Goal: Transaction & Acquisition: Subscribe to service/newsletter

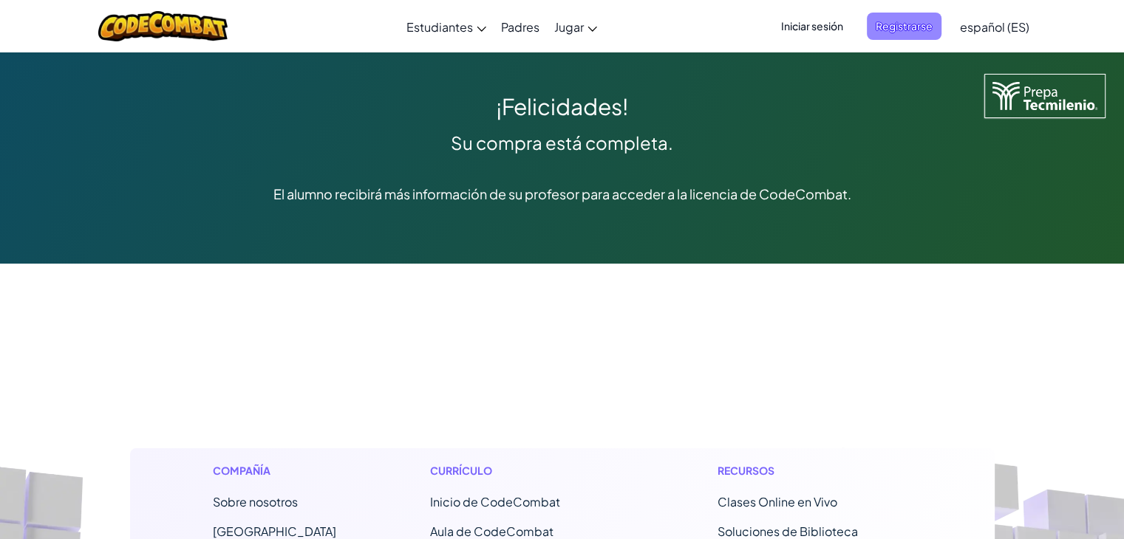
click at [892, 21] on span "Registrarse" at bounding box center [904, 26] width 75 height 27
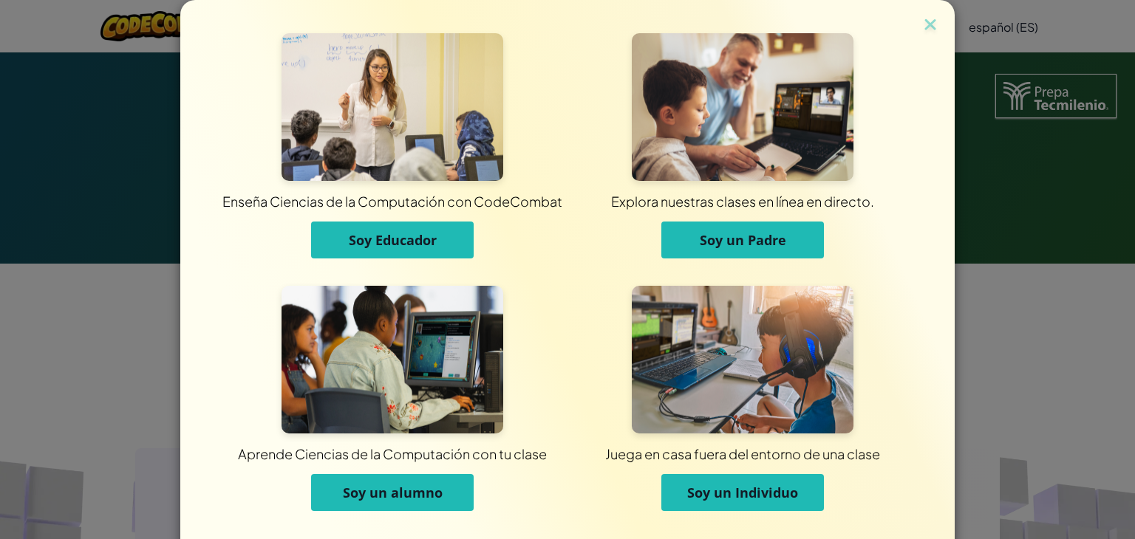
click at [399, 484] on span "Soy un alumno" at bounding box center [393, 493] width 100 height 18
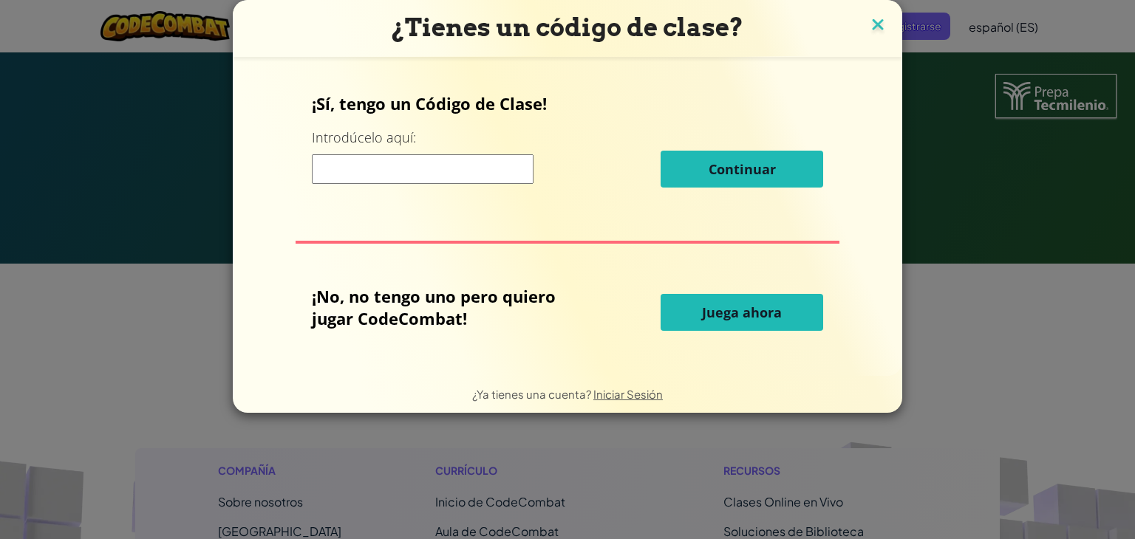
click at [878, 16] on img at bounding box center [877, 26] width 19 height 22
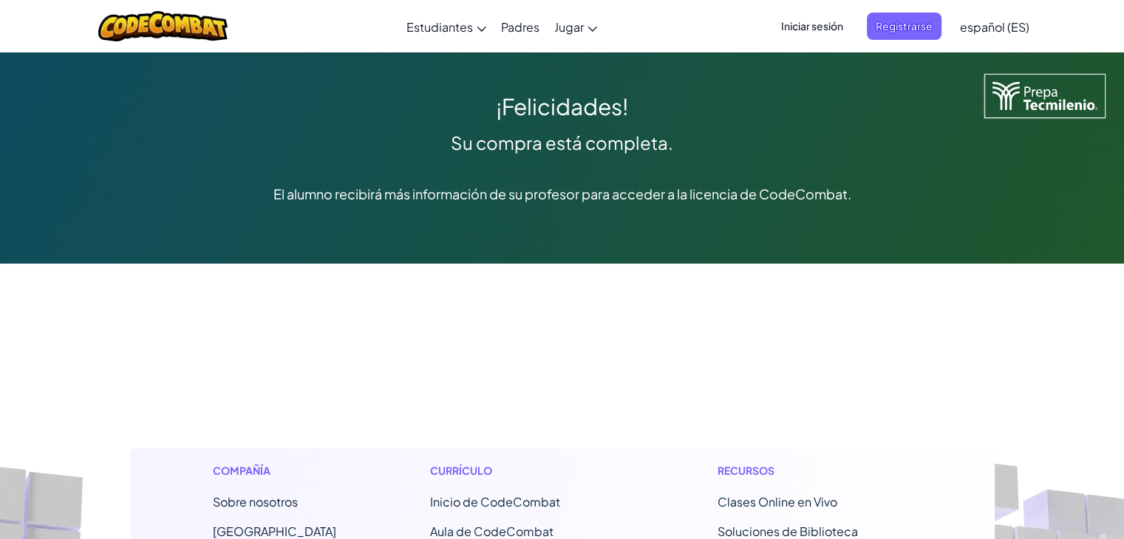
click at [814, 28] on span "Iniciar sesión" at bounding box center [812, 26] width 80 height 27
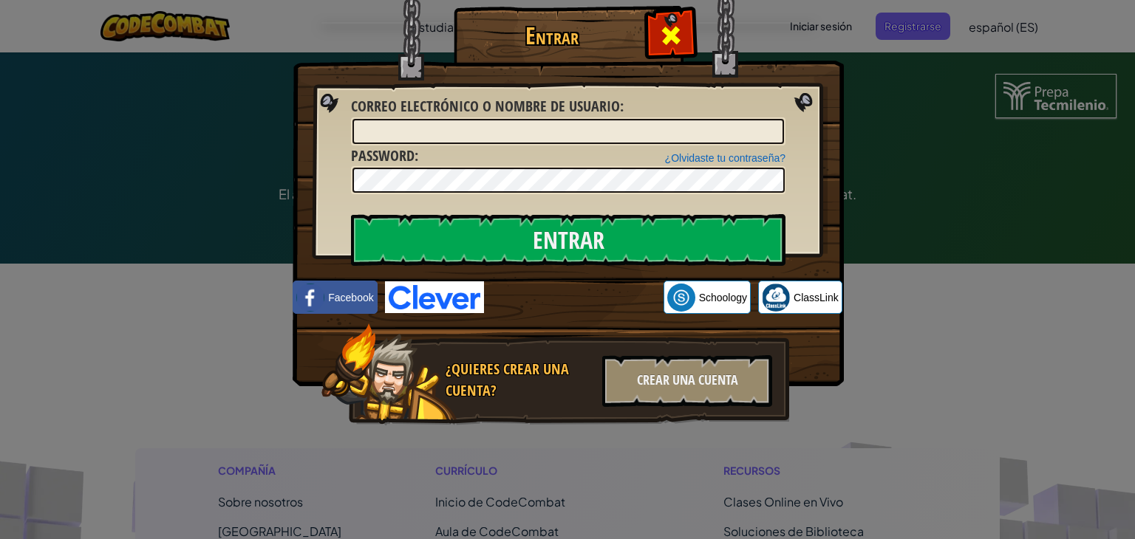
click at [680, 35] on span at bounding box center [671, 36] width 24 height 24
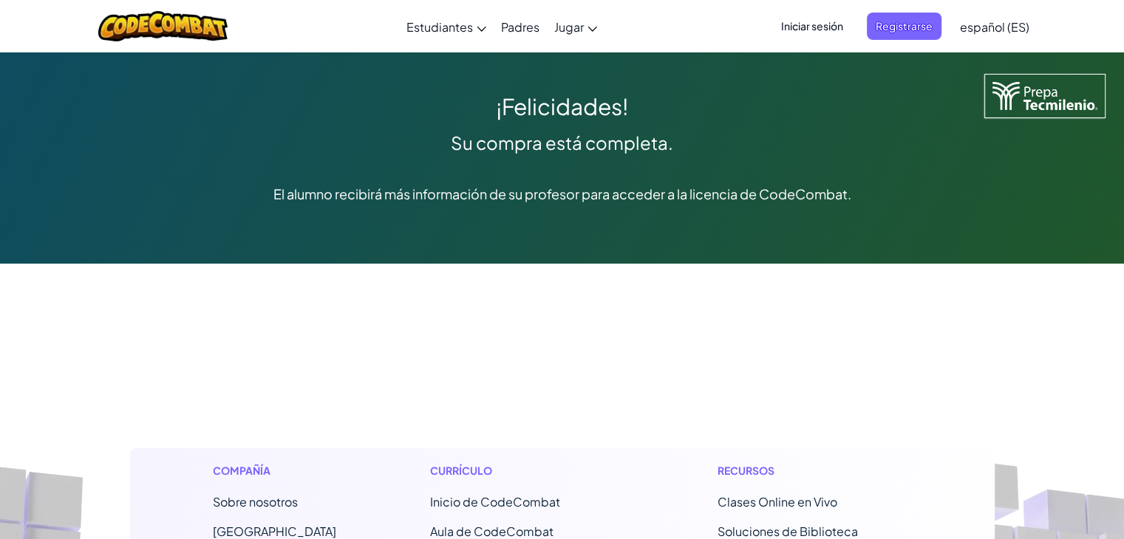
click at [811, 33] on span "Iniciar sesión" at bounding box center [812, 26] width 80 height 27
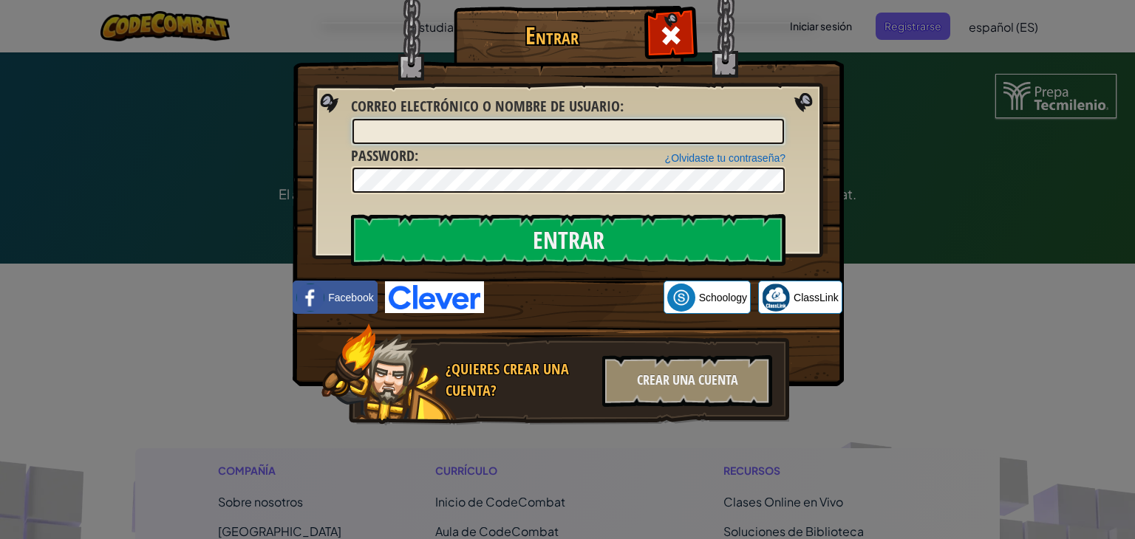
click at [535, 123] on input "Correo electrónico o nombre de usuario :" at bounding box center [568, 131] width 432 height 25
type input "[EMAIL_ADDRESS][DOMAIN_NAME]"
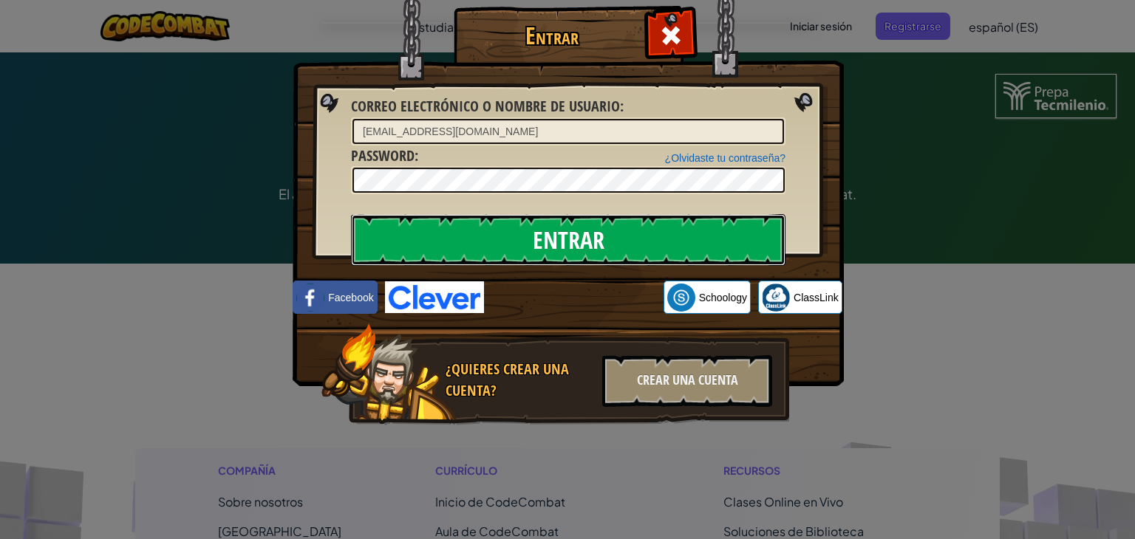
click at [570, 247] on input "Entrar" at bounding box center [568, 240] width 435 height 52
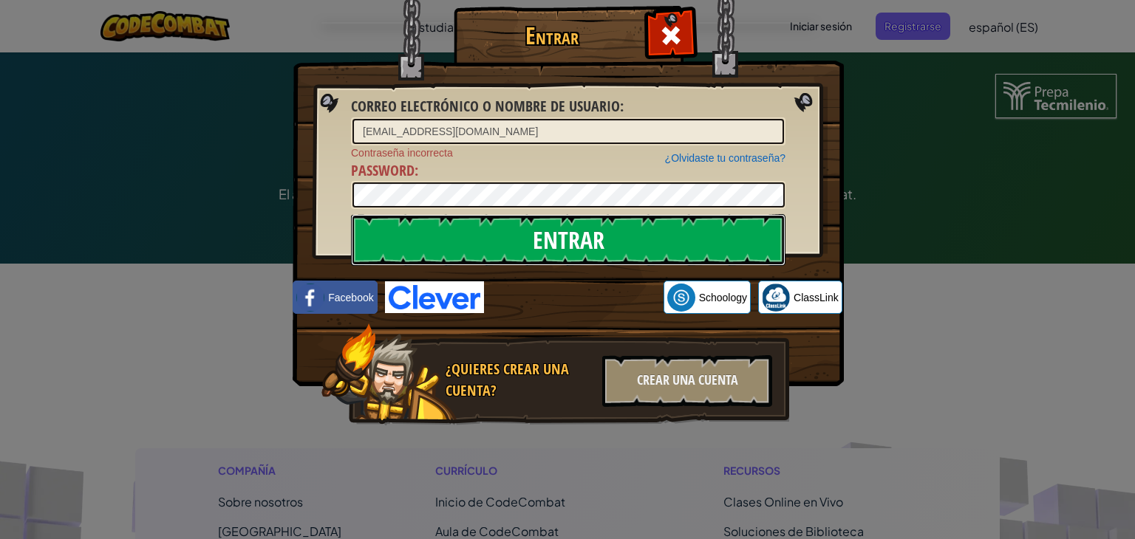
click at [570, 247] on input "Entrar" at bounding box center [568, 240] width 435 height 52
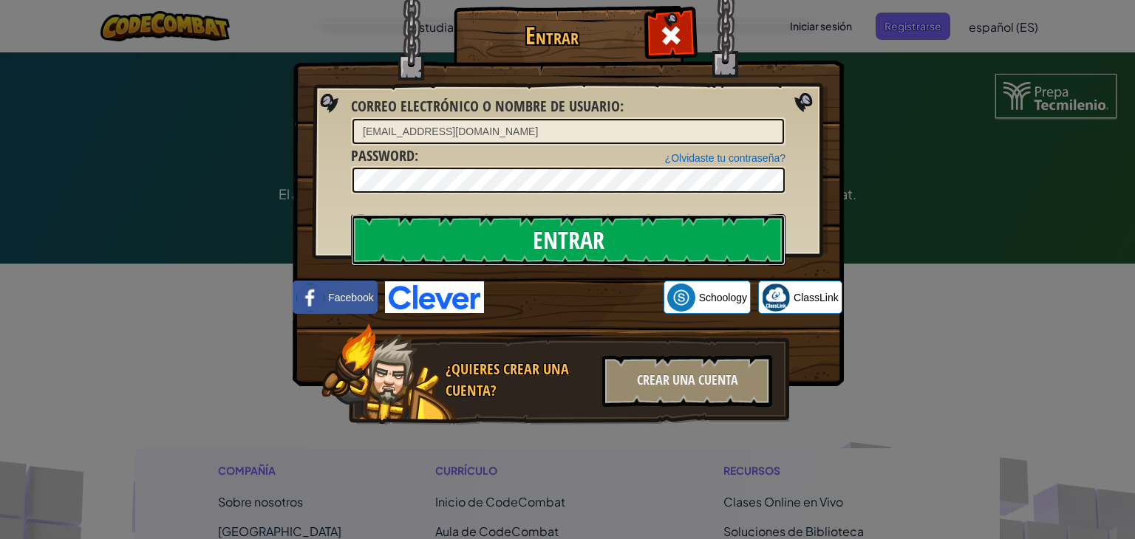
click at [570, 247] on input "Entrar" at bounding box center [568, 240] width 435 height 52
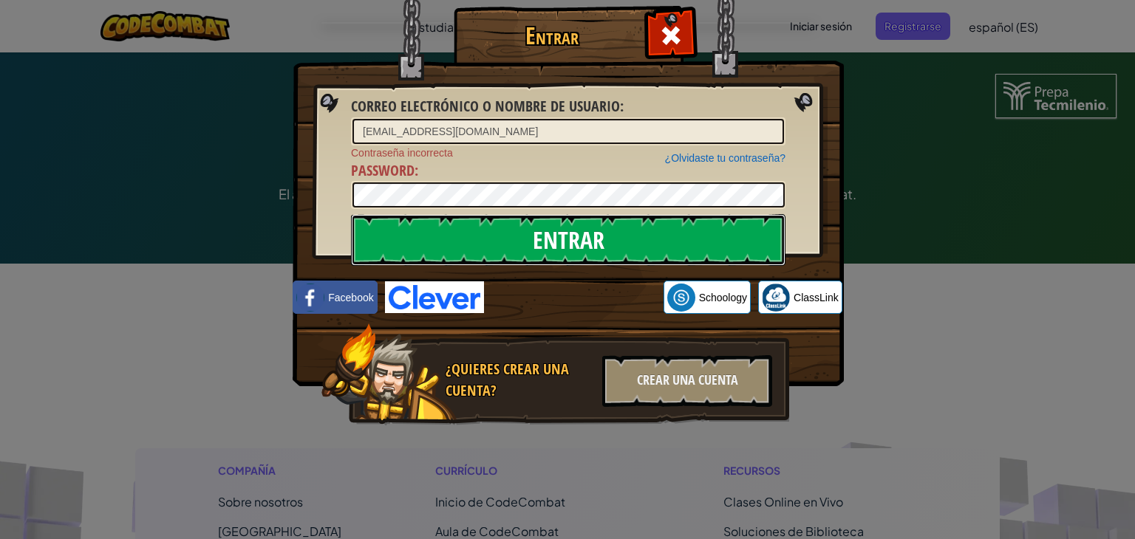
click at [570, 247] on input "Entrar" at bounding box center [568, 240] width 435 height 52
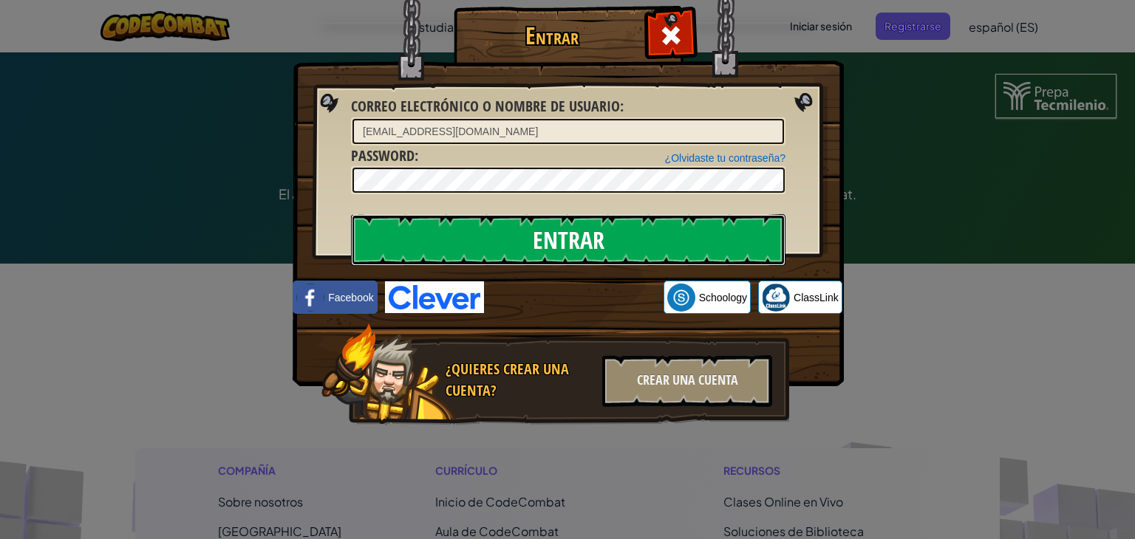
click at [570, 247] on input "Entrar" at bounding box center [568, 240] width 435 height 52
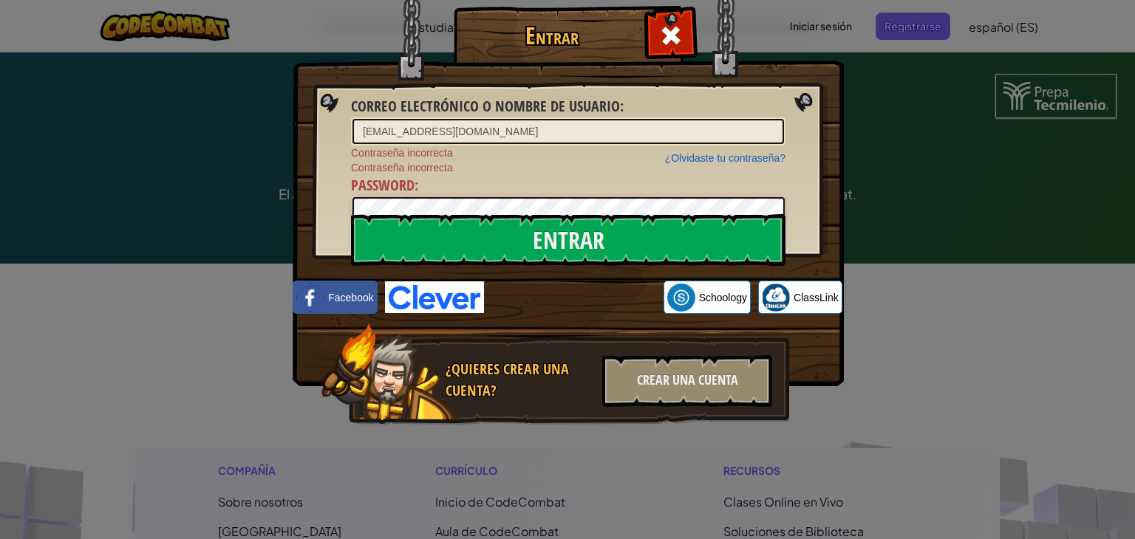
click at [270, 236] on div "Entrar Correo electrónico o nombre de usuario : [EMAIL_ADDRESS][DOMAIN_NAME] ¿O…" at bounding box center [567, 269] width 1135 height 539
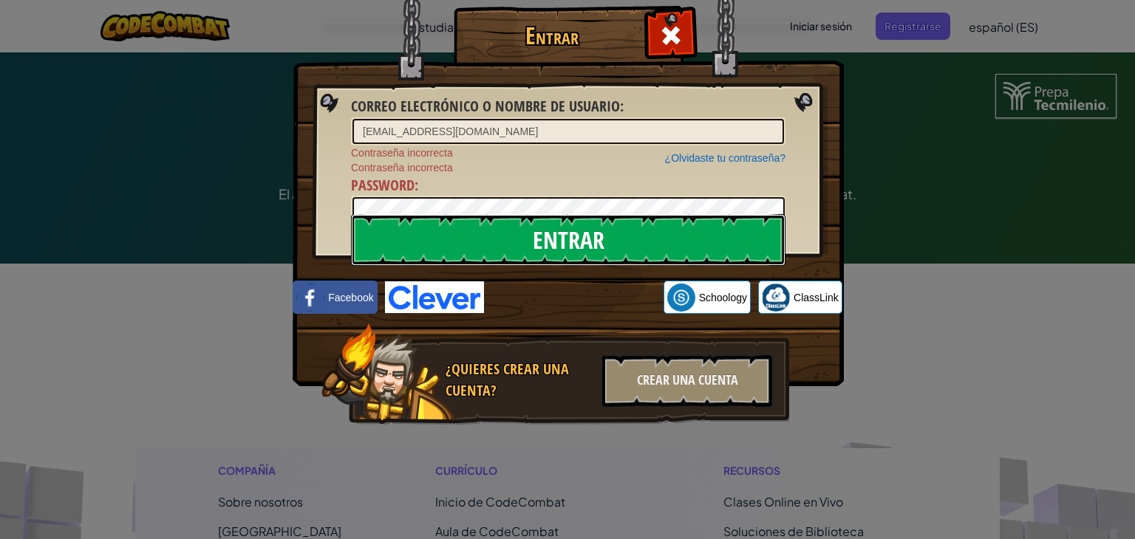
click at [521, 246] on input "Entrar" at bounding box center [568, 240] width 435 height 52
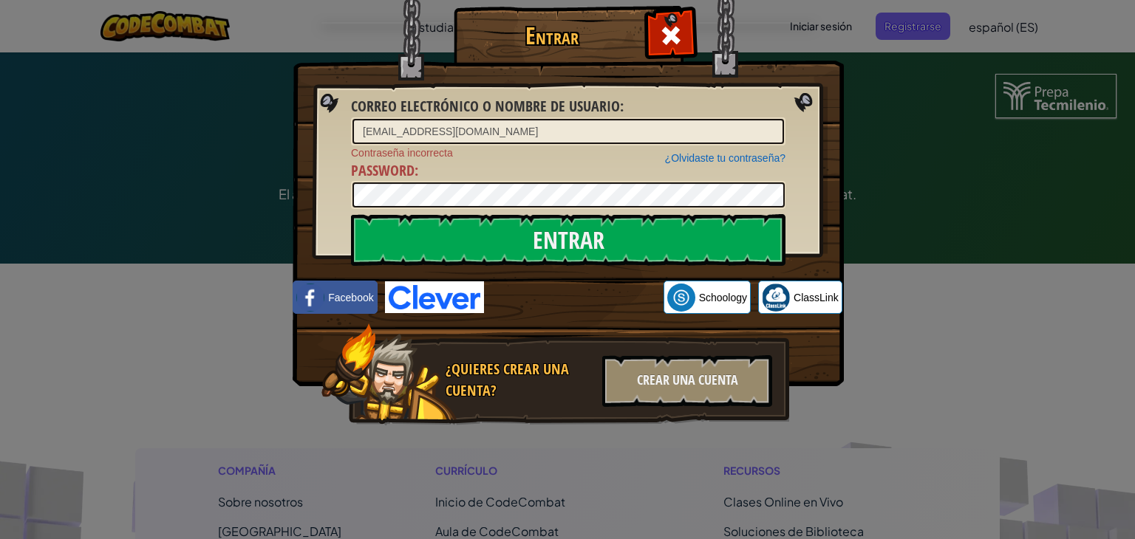
click at [943, 124] on div "Entrar Correo electrónico o nombre de usuario : [EMAIL_ADDRESS][DOMAIN_NAME] ¿O…" at bounding box center [567, 269] width 1135 height 539
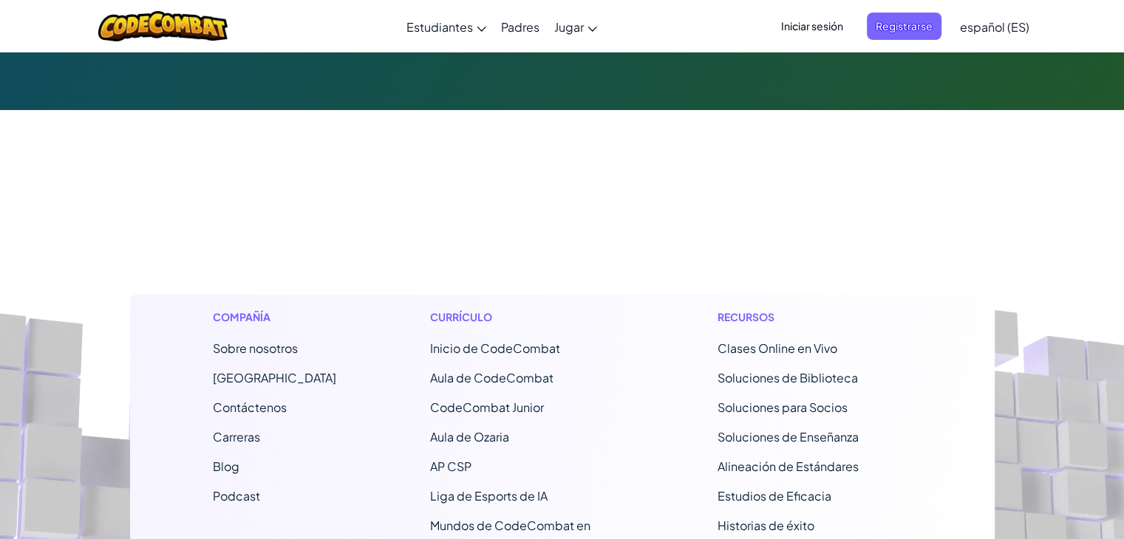
scroll to position [155, 0]
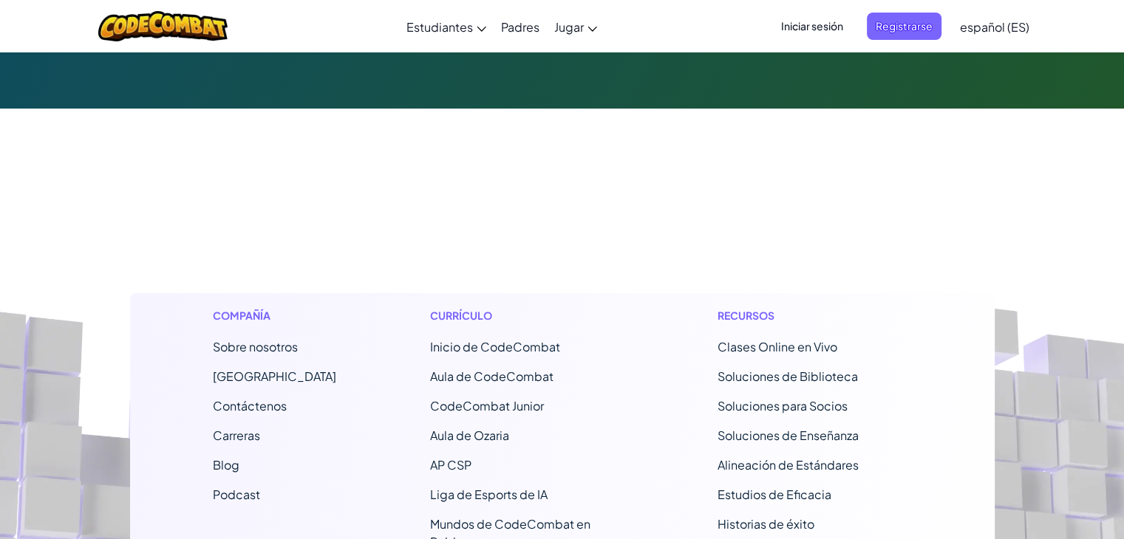
click at [575, 187] on footer "Compañía Sobre nosotros Centro de Ayuda Contáctenos Carreras Blog Podcast Currí…" at bounding box center [562, 481] width 1124 height 818
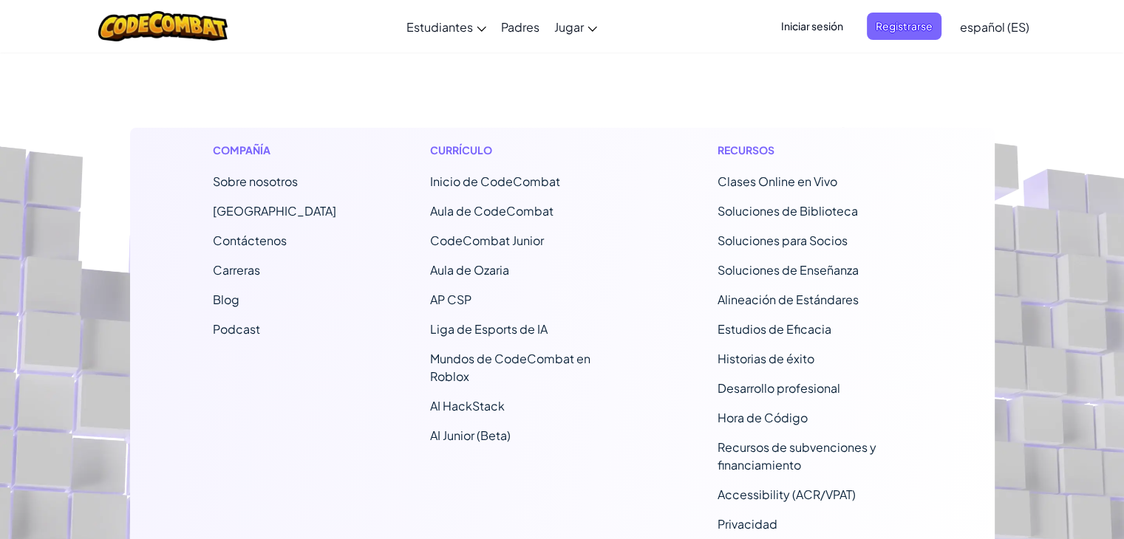
scroll to position [0, 0]
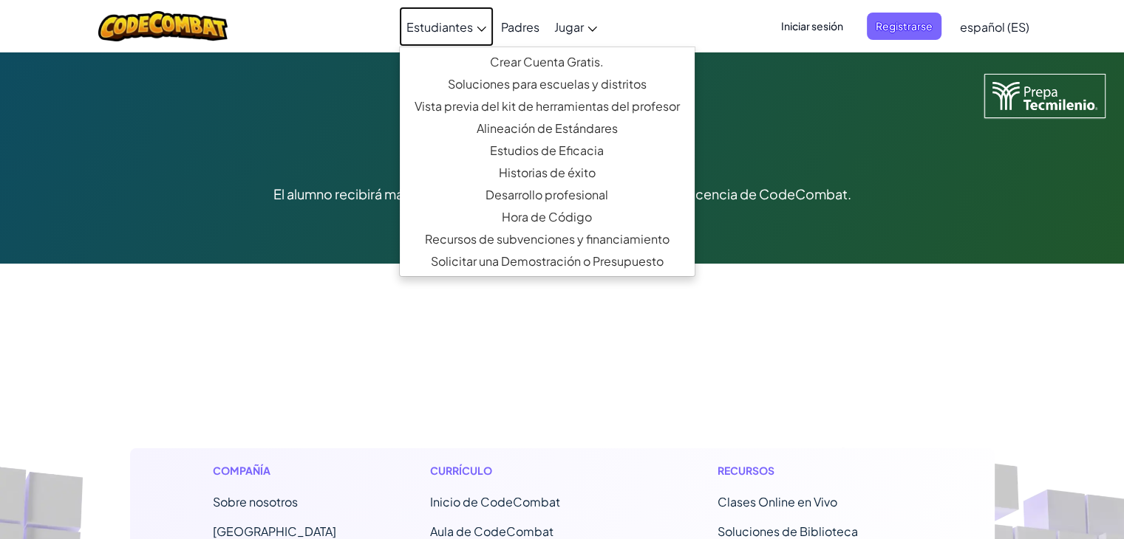
click at [466, 23] on span "Estudiantes" at bounding box center [439, 27] width 67 height 16
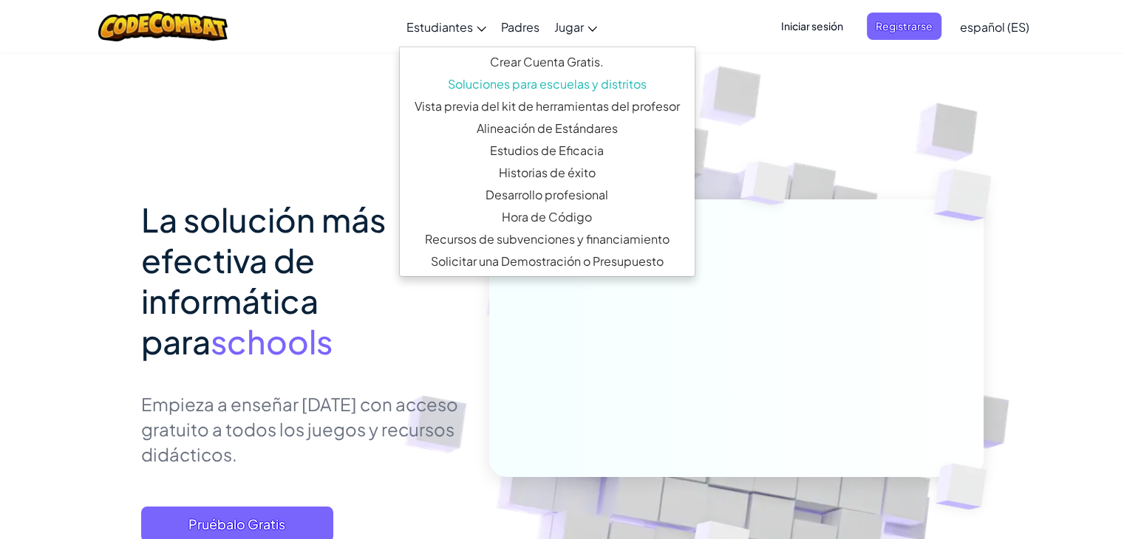
click at [364, 106] on div "La solución más efectiva de informática para schools Empieza a enseñar [DATE] c…" at bounding box center [562, 333] width 842 height 562
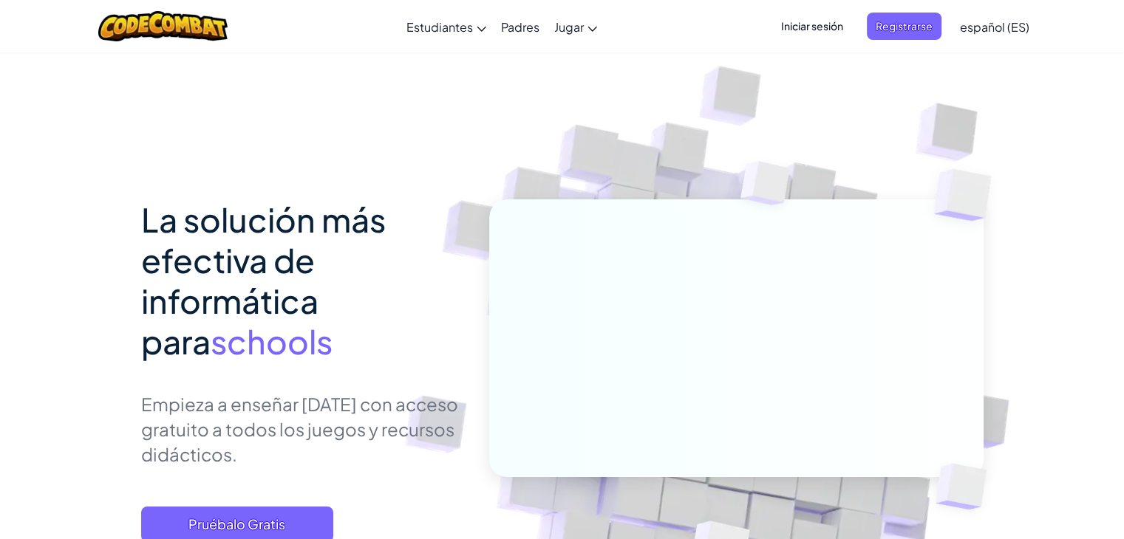
click at [845, 24] on span "Iniciar sesión" at bounding box center [812, 26] width 80 height 27
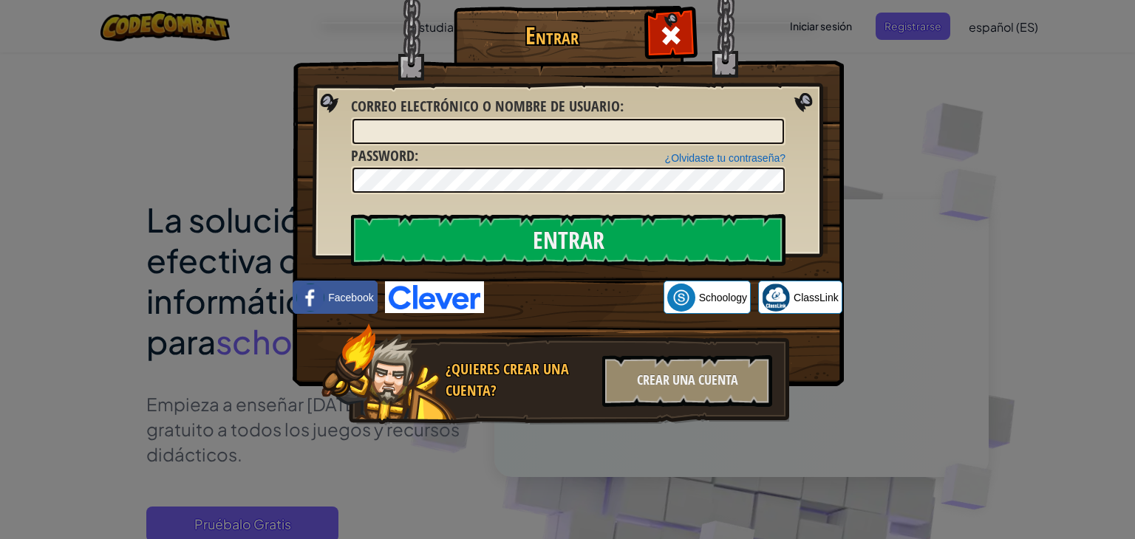
click at [1022, 252] on div "Entrar Error desconocido. Correo electrónico o nombre de usuario : ¿Olvidaste t…" at bounding box center [567, 269] width 1135 height 539
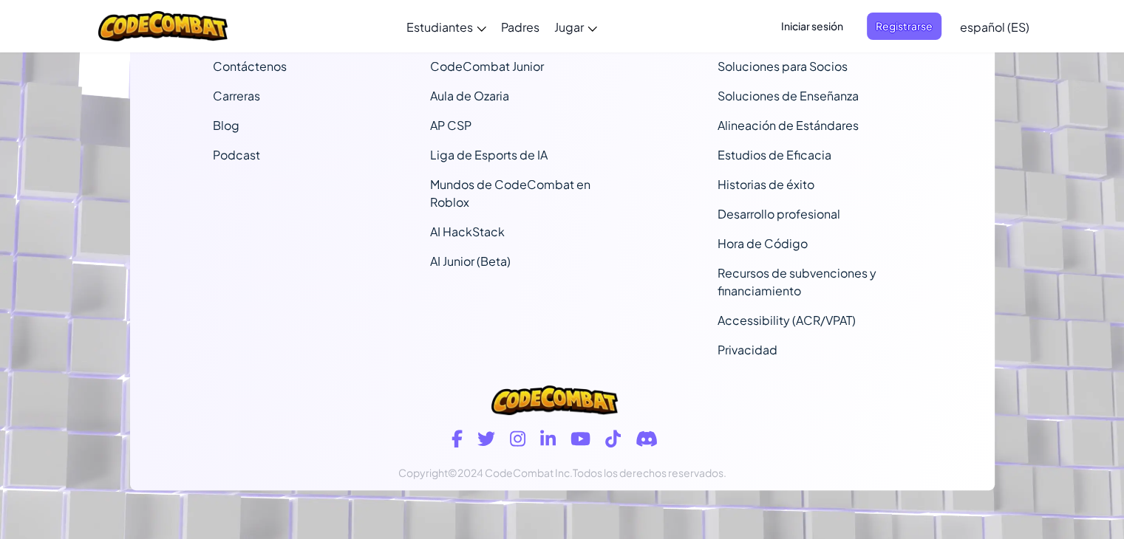
scroll to position [506, 0]
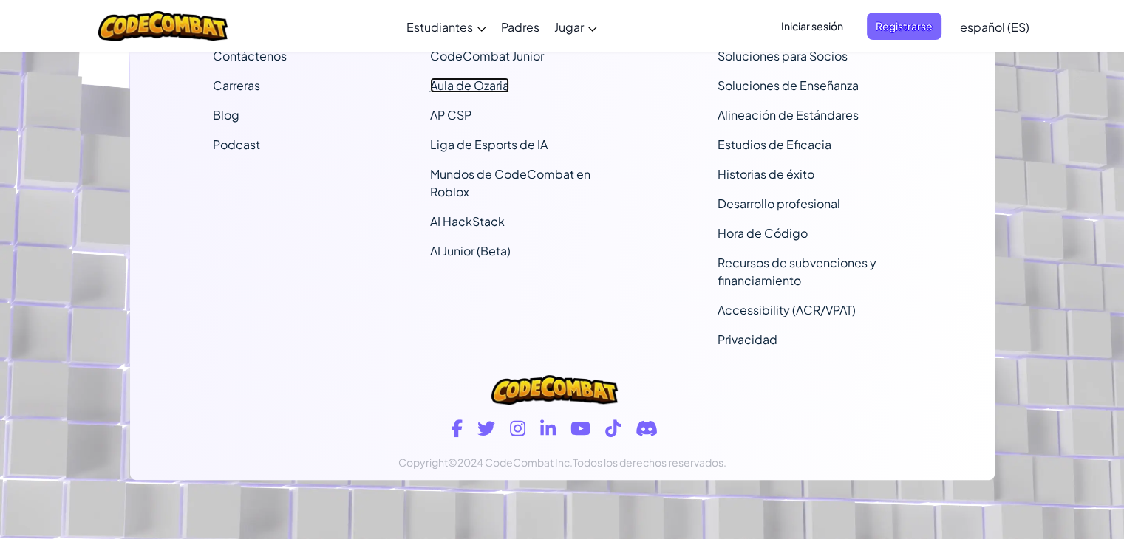
click at [457, 89] on link "Aula de Ozaria" at bounding box center [469, 86] width 79 height 16
